Goal: Task Accomplishment & Management: Use online tool/utility

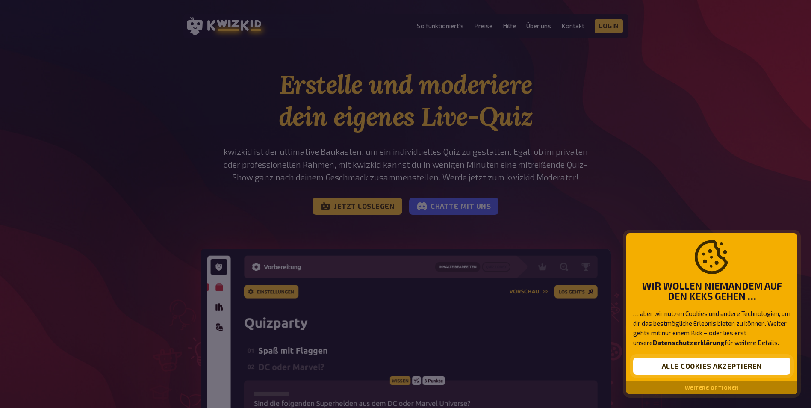
click at [702, 363] on button "Alle Cookies akzeptieren" at bounding box center [711, 365] width 157 height 17
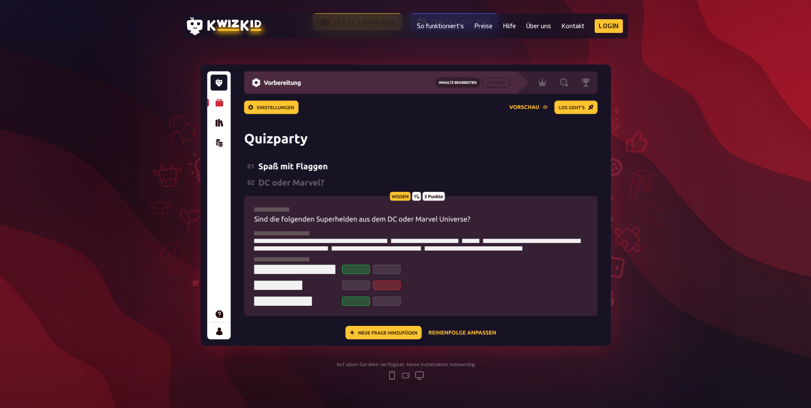
scroll to position [128, 0]
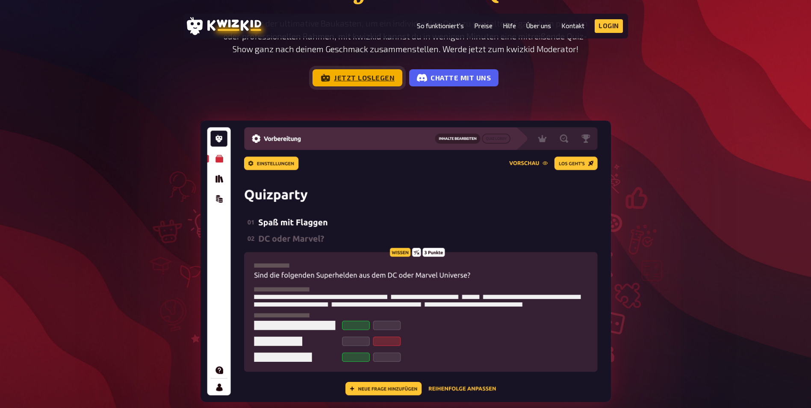
click at [375, 77] on link "Jetzt loslegen" at bounding box center [358, 77] width 90 height 17
click at [356, 83] on link "Jetzt loslegen" at bounding box center [358, 77] width 90 height 17
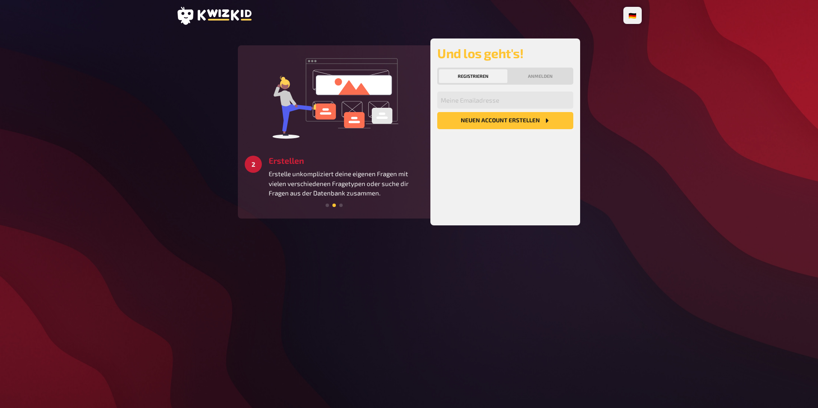
click at [524, 120] on button "Neuen Account Erstellen" at bounding box center [505, 120] width 136 height 17
click at [655, 242] on div "🇩🇪 Deutsch 🇬🇧 English 🇳🇱 Nederlands 3 Starten Schaffe ein besonderes Quizerlebn…" at bounding box center [409, 204] width 818 height 408
click at [525, 100] on input "email" at bounding box center [505, 100] width 136 height 17
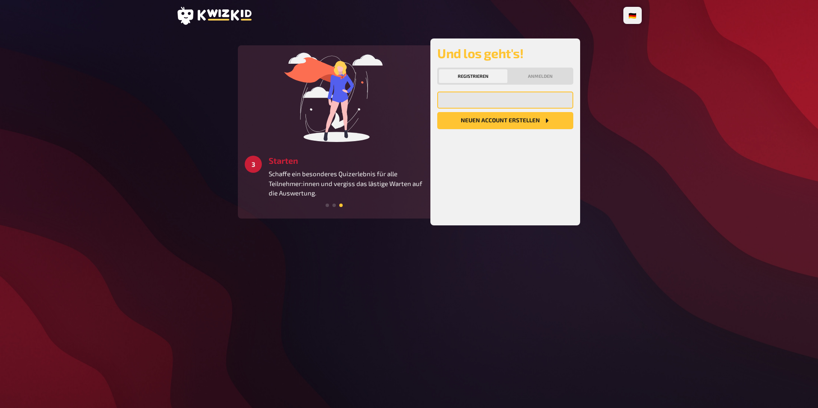
type input "sina.steg@aarau.ch"
click at [516, 121] on button "Neuen Account Erstellen" at bounding box center [505, 120] width 136 height 17
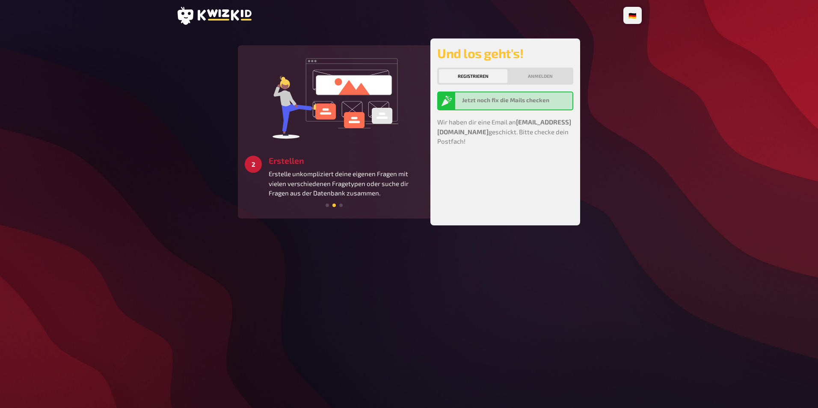
click at [505, 105] on div "Jetzt noch fix die Mails checken" at bounding box center [515, 101] width 107 height 10
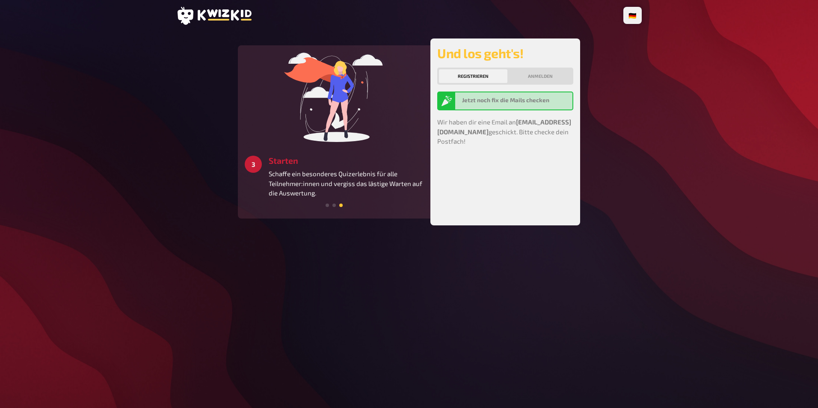
drag, startPoint x: 505, startPoint y: 105, endPoint x: 533, endPoint y: 192, distance: 91.7
click at [533, 192] on div "Und los geht's! Registrieren Anmelden Jetzt noch fix die Mails checken Wir habe…" at bounding box center [505, 131] width 136 height 173
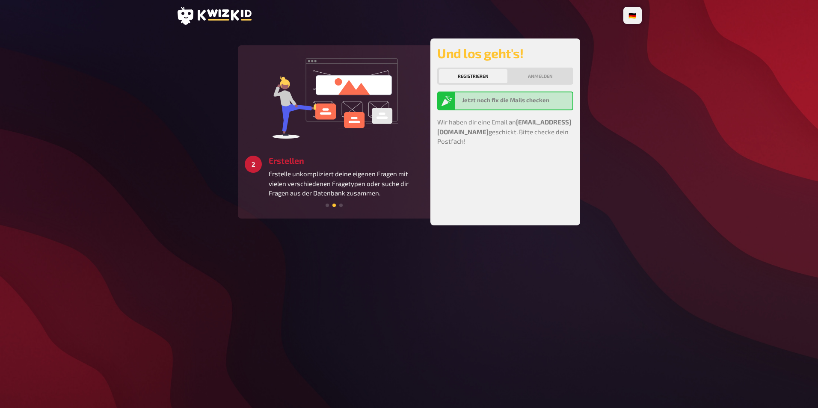
click at [534, 151] on div "Und los geht's! Registrieren Anmelden Jetzt noch fix die Mails checken Wir habe…" at bounding box center [505, 131] width 136 height 173
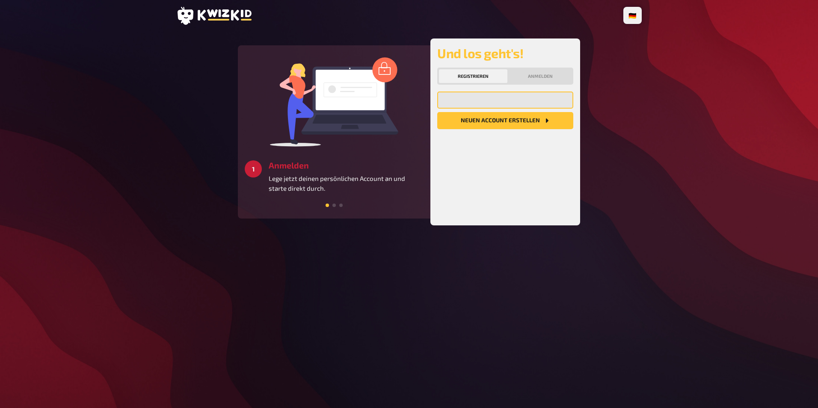
click at [489, 99] on input "email" at bounding box center [505, 100] width 136 height 17
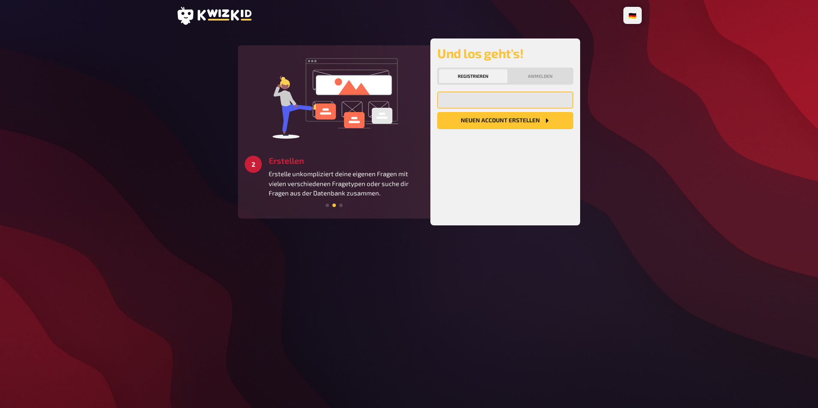
type input "sina.steg@ja-ra.ch"
click at [502, 121] on button "Neuen Account Erstellen" at bounding box center [505, 120] width 136 height 17
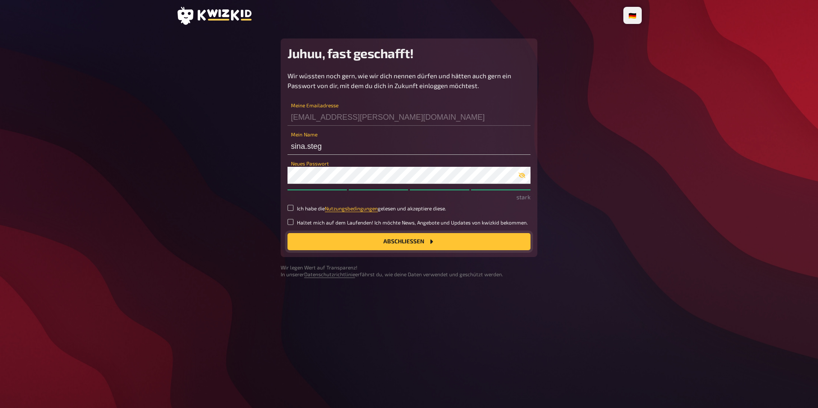
click at [386, 239] on button "Abschließen" at bounding box center [408, 241] width 243 height 17
click at [289, 206] on input "Ich habe die Nutzungsbedingungen gelesen und akzeptiere diese." at bounding box center [290, 208] width 6 height 6
checkbox input "true"
click at [419, 240] on button "Abschließen" at bounding box center [408, 241] width 243 height 17
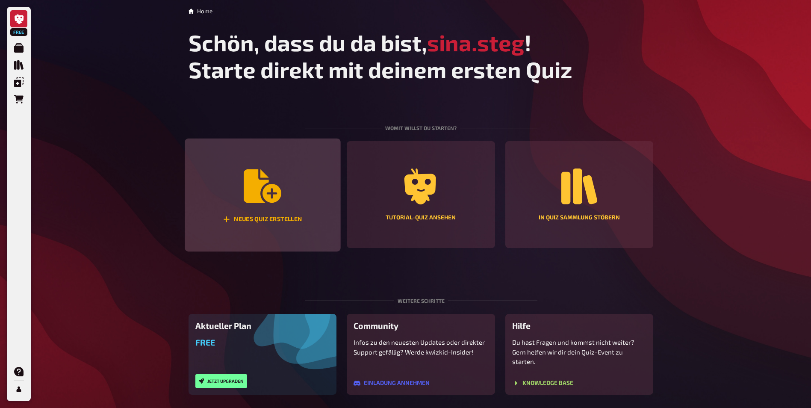
click at [272, 201] on icon "Neues Quiz erstellen" at bounding box center [263, 185] width 38 height 33
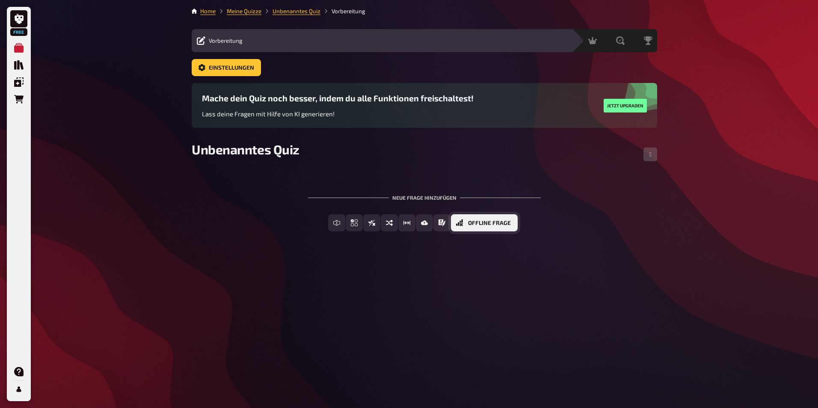
click at [508, 222] on span "Offline Frage" at bounding box center [489, 223] width 43 height 6
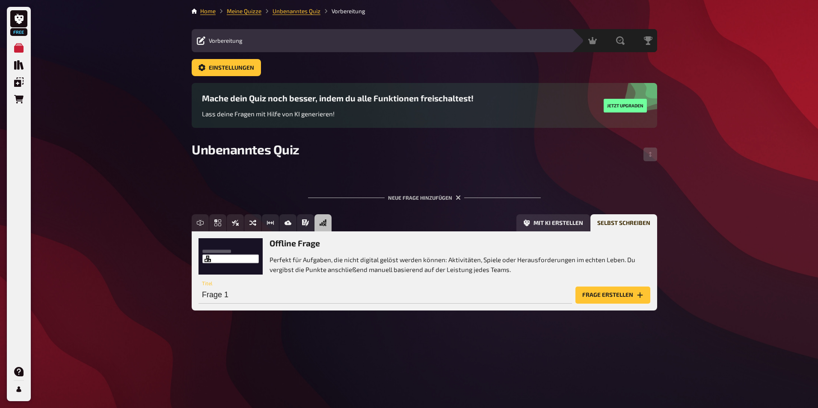
click at [635, 296] on button "Frage erstellen" at bounding box center [612, 294] width 75 height 17
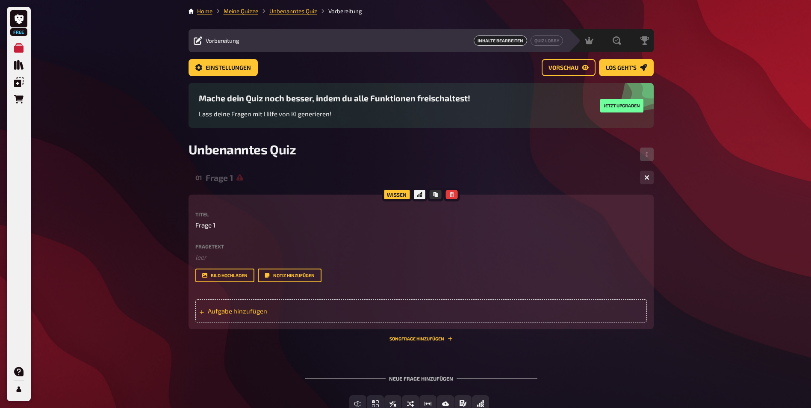
click at [233, 310] on span "Aufgabe hinzufügen" at bounding box center [274, 311] width 133 height 8
